Goal: Information Seeking & Learning: Learn about a topic

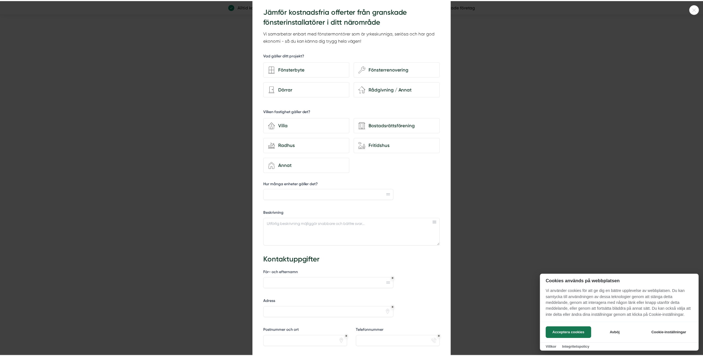
scroll to position [26, 0]
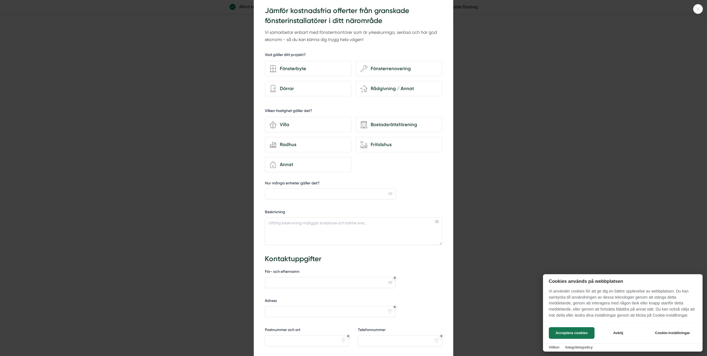
click at [697, 9] on icon at bounding box center [697, 8] width 3 height 3
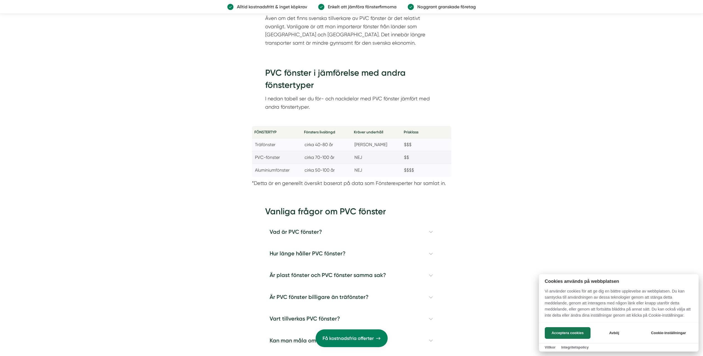
scroll to position [1506, 0]
click at [489, 237] on div at bounding box center [351, 178] width 703 height 356
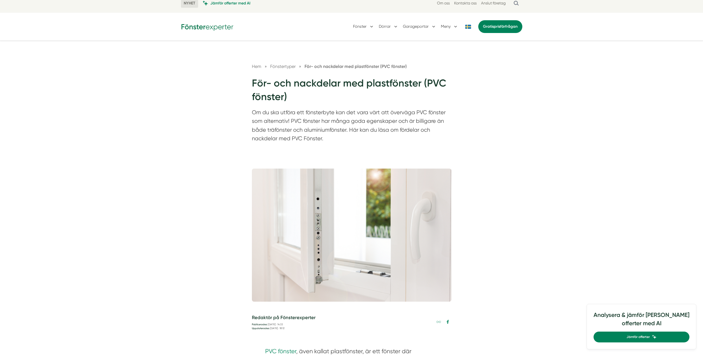
scroll to position [0, 0]
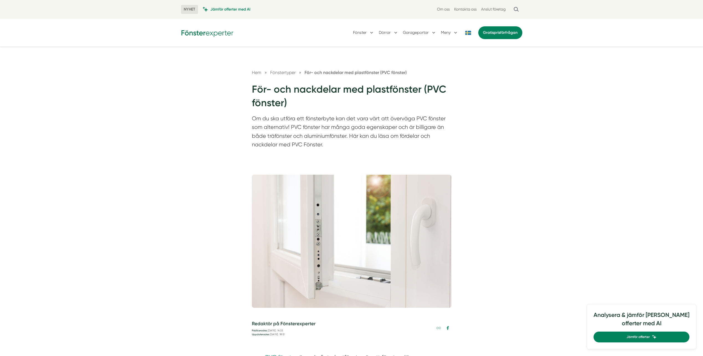
click at [280, 73] on span "Fönstertyper" at bounding box center [282, 72] width 25 height 5
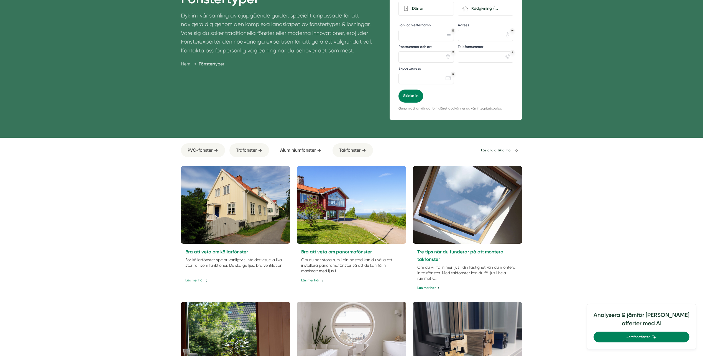
scroll to position [111, 0]
click at [301, 152] on span "Aluminiumfönster" at bounding box center [297, 149] width 35 height 7
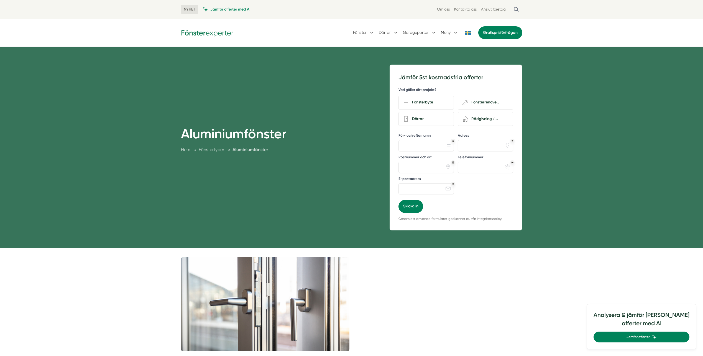
click at [210, 150] on span "Fönstertyper" at bounding box center [211, 149] width 25 height 5
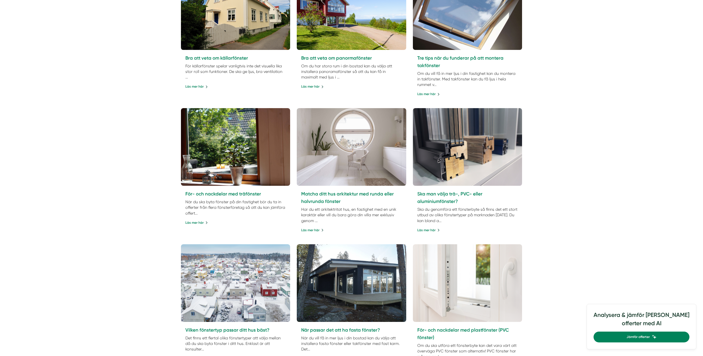
scroll to position [304, 0]
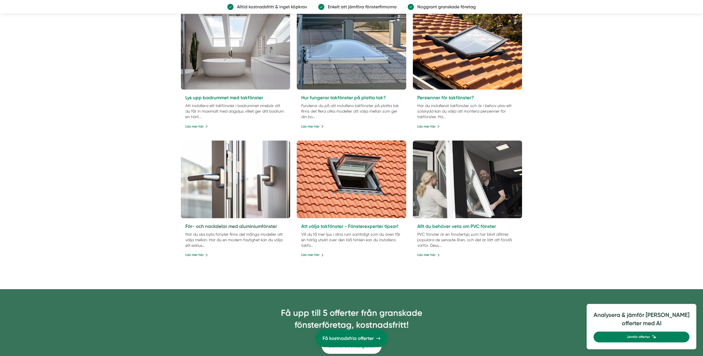
click at [242, 227] on link "För- och nackdelar med aluminiumfönster" at bounding box center [231, 226] width 92 height 6
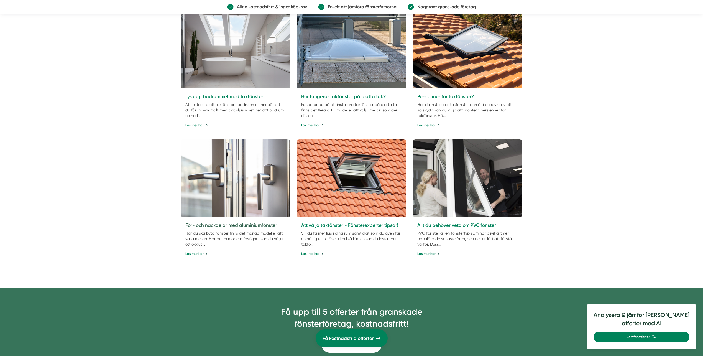
scroll to position [802, 0]
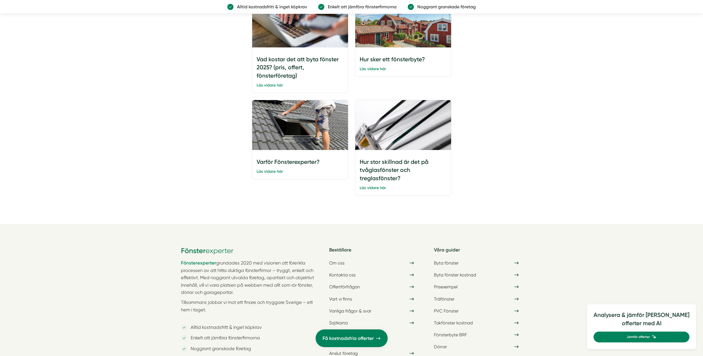
scroll to position [1632, 0]
click at [378, 186] on link "Läs vidare här" at bounding box center [373, 187] width 26 height 5
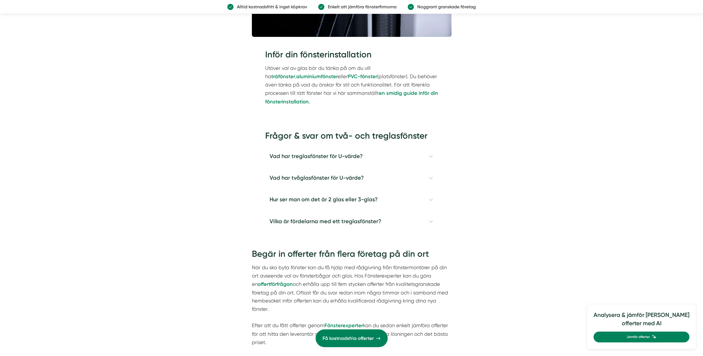
scroll to position [1632, 0]
click at [432, 154] on h4 "Vad har treglasfönster för U-värde?" at bounding box center [351, 156] width 173 height 22
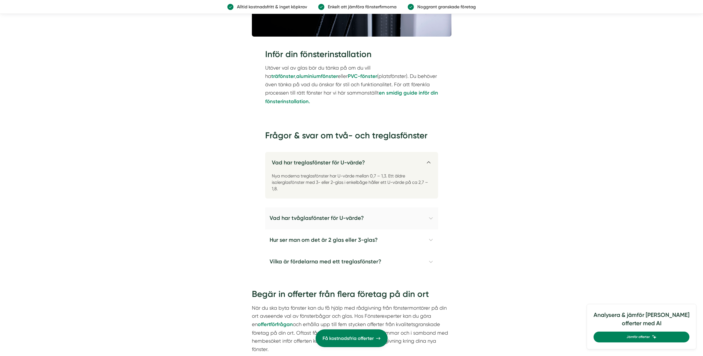
click at [431, 219] on h4 "Vad har tvåglasfönster för U-värde?" at bounding box center [351, 218] width 173 height 22
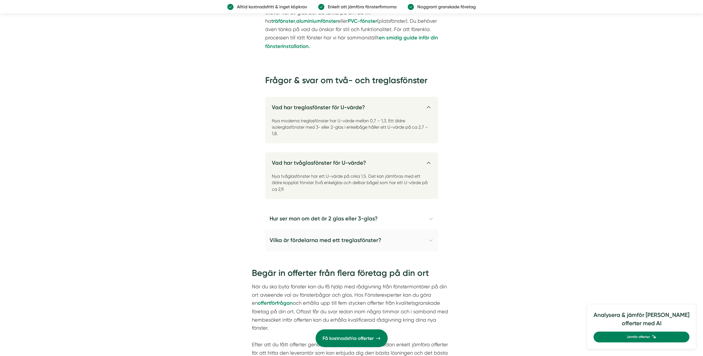
scroll to position [1687, 0]
click at [430, 214] on h4 "Hur ser man om det är 2 glas eller 3-glas?" at bounding box center [351, 218] width 173 height 22
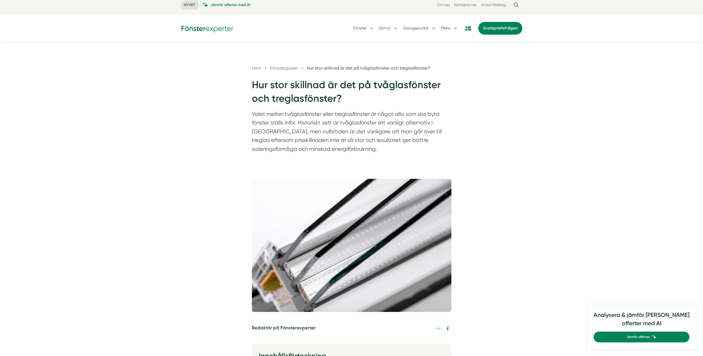
scroll to position [0, 0]
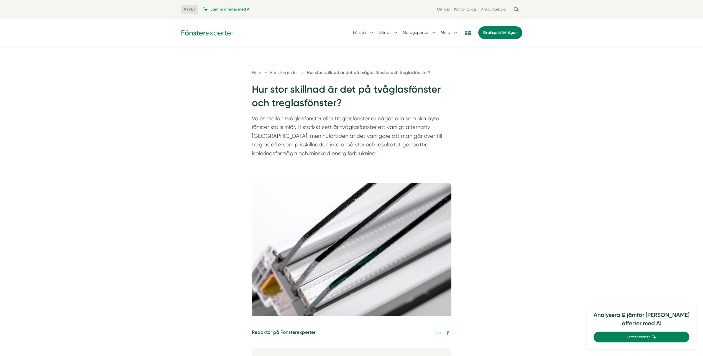
click at [371, 33] on button "Fönster" at bounding box center [363, 32] width 21 height 14
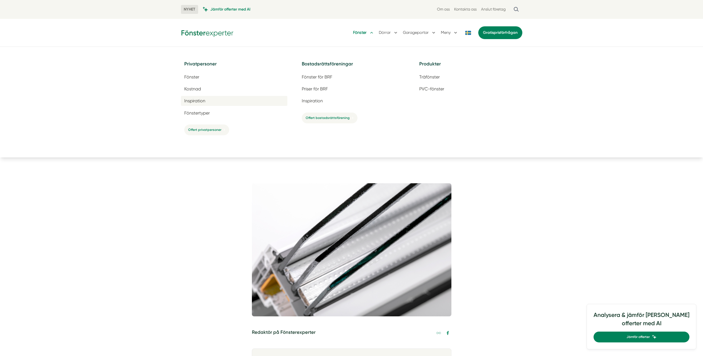
click at [199, 101] on span "Inspiration" at bounding box center [194, 100] width 21 height 5
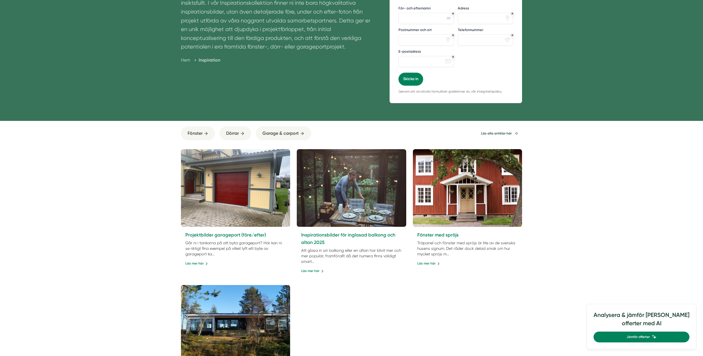
scroll to position [127, 0]
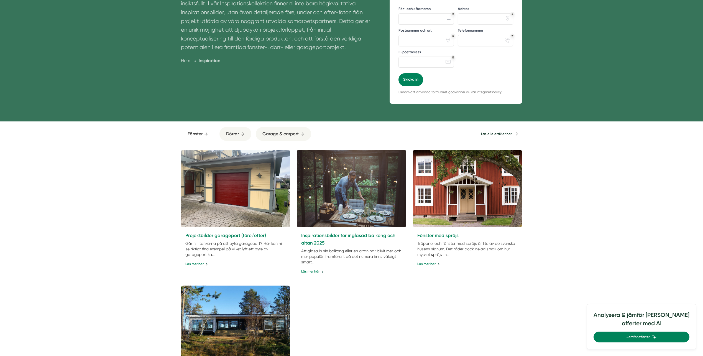
click at [199, 131] on span "Fönster" at bounding box center [195, 133] width 15 height 7
